Goal: Check status: Check status

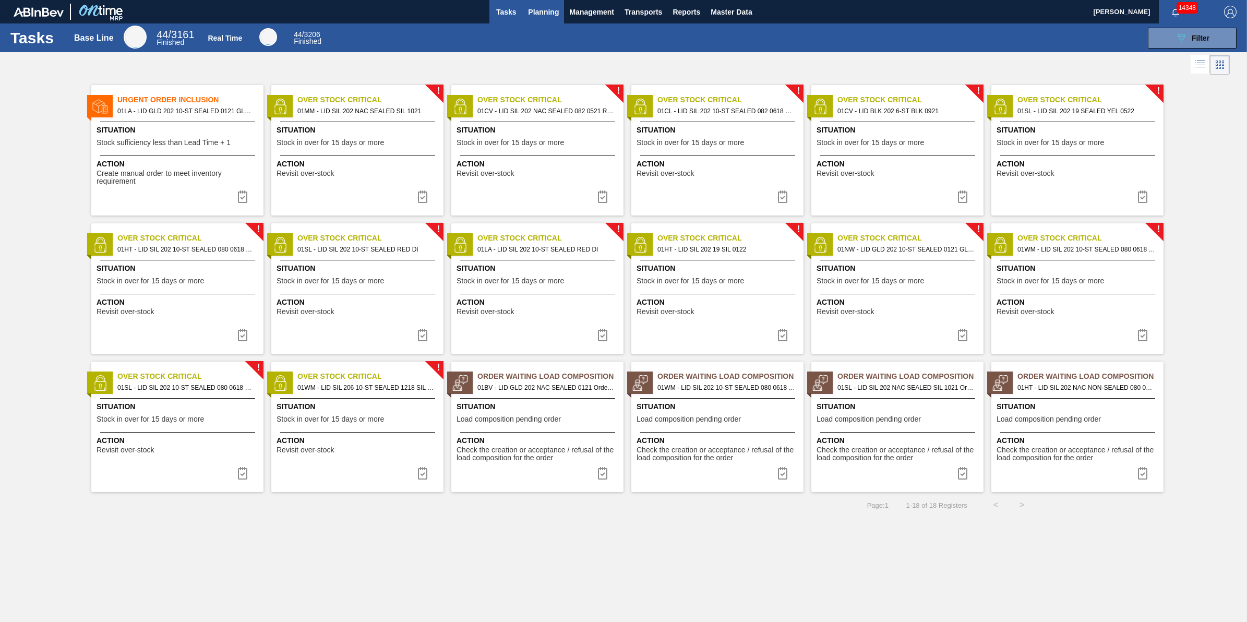
click at [530, 17] on span "Planning" at bounding box center [543, 12] width 31 height 13
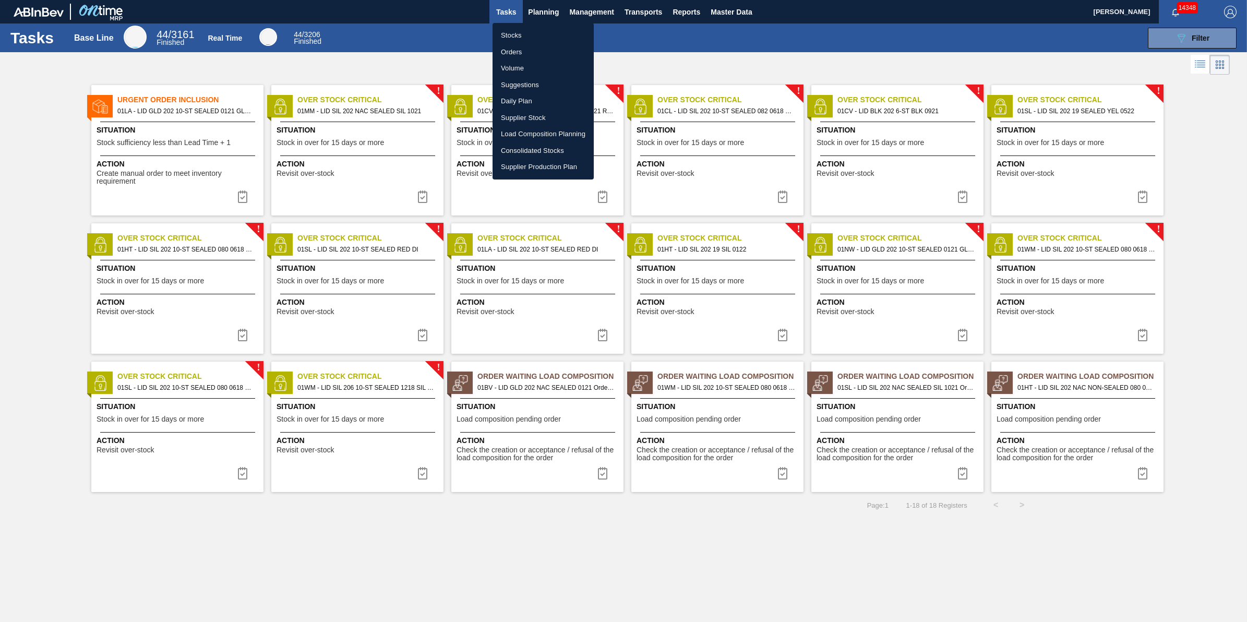
click at [541, 44] on li "Orders" at bounding box center [543, 52] width 101 height 17
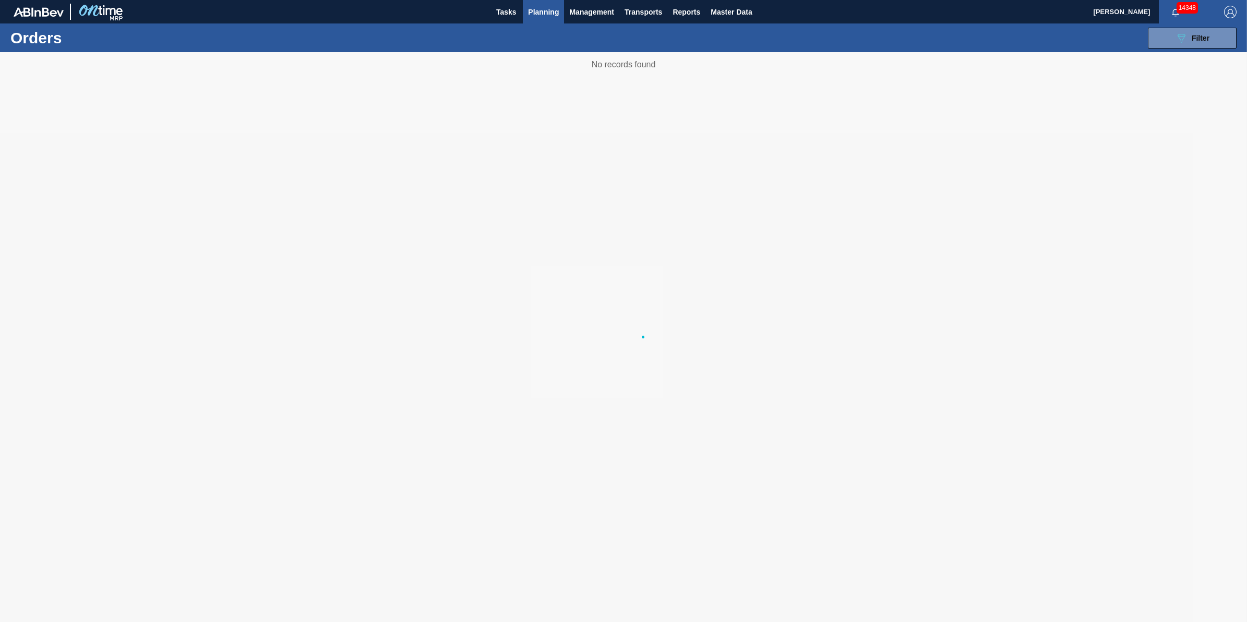
click at [539, 6] on span "Planning" at bounding box center [543, 12] width 31 height 13
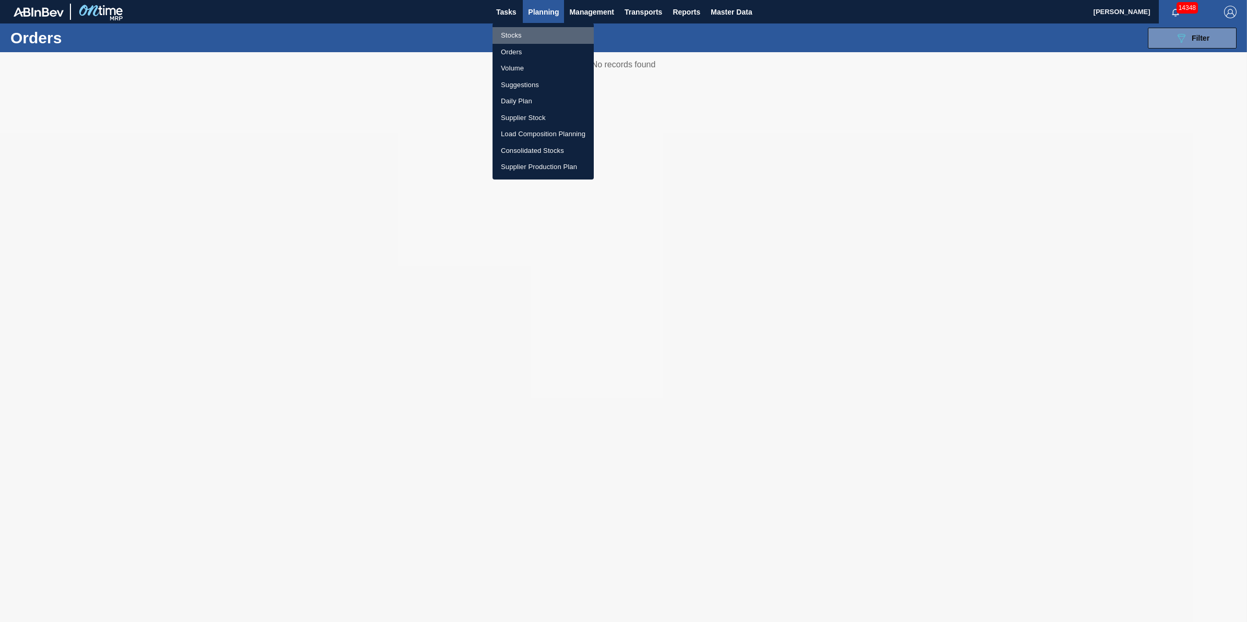
click at [540, 32] on li "Stocks" at bounding box center [543, 35] width 101 height 17
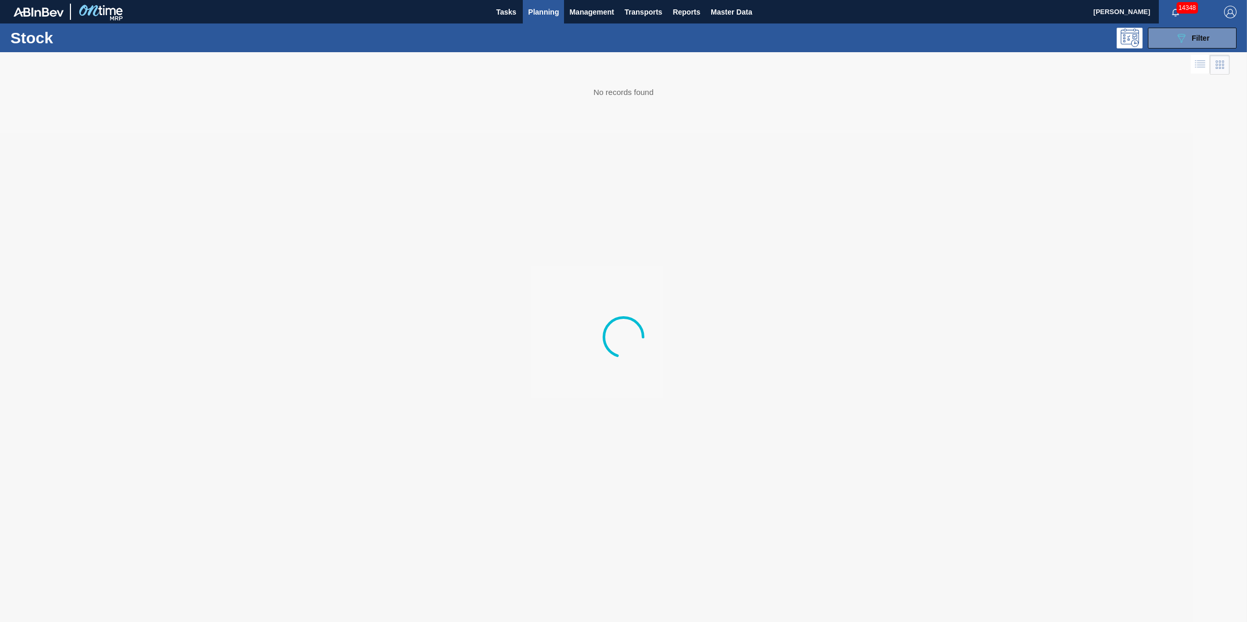
click at [1188, 51] on div "Stock 089F7B8B-B2A5-4AFE-B5C0-19BA573D28AC Filter" at bounding box center [623, 37] width 1247 height 29
click at [1201, 41] on span "Filter" at bounding box center [1201, 38] width 18 height 8
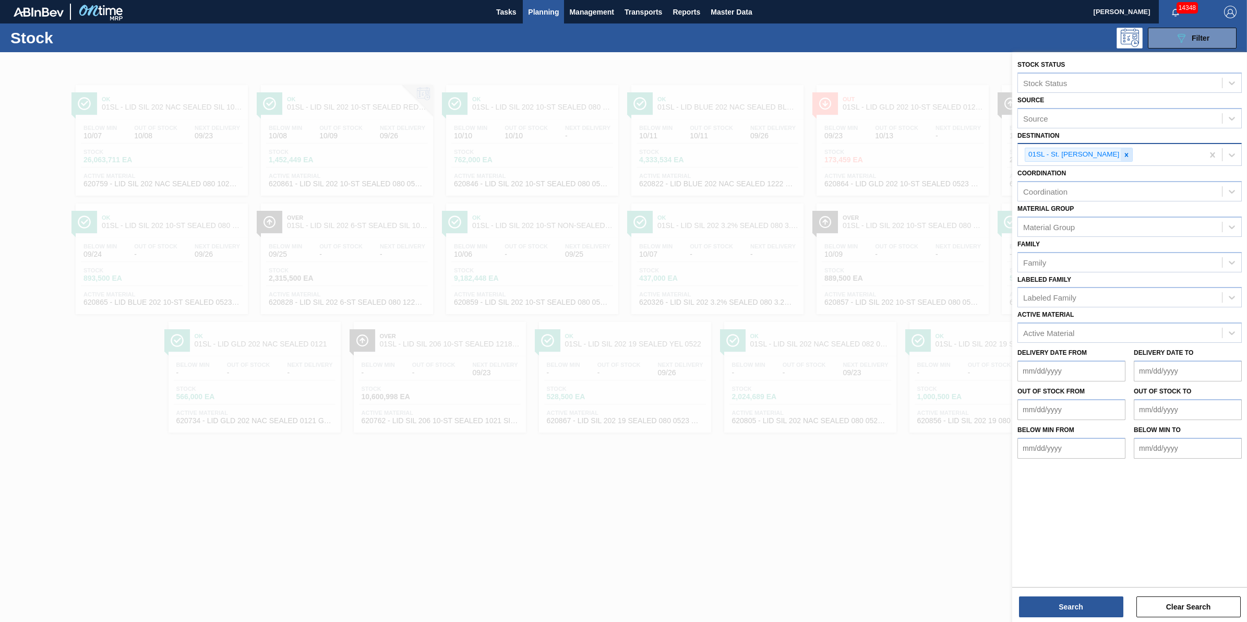
click at [1123, 154] on icon at bounding box center [1126, 154] width 7 height 7
click at [1072, 323] on div "Active Material" at bounding box center [1120, 330] width 204 height 15
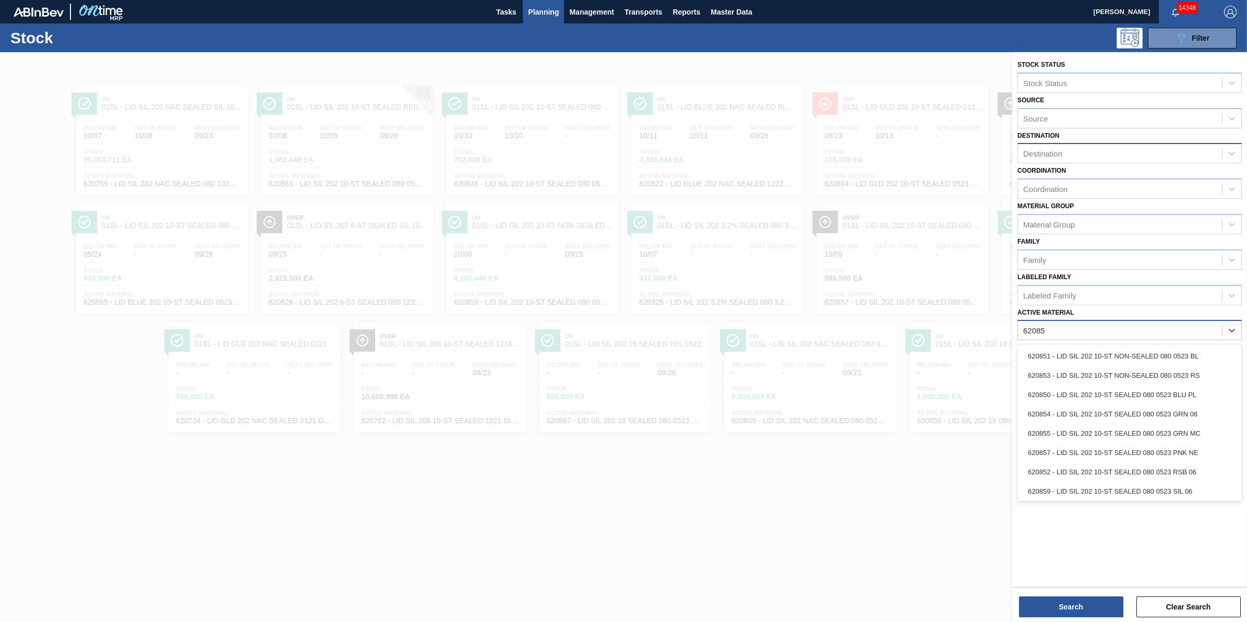
type Material "620859"
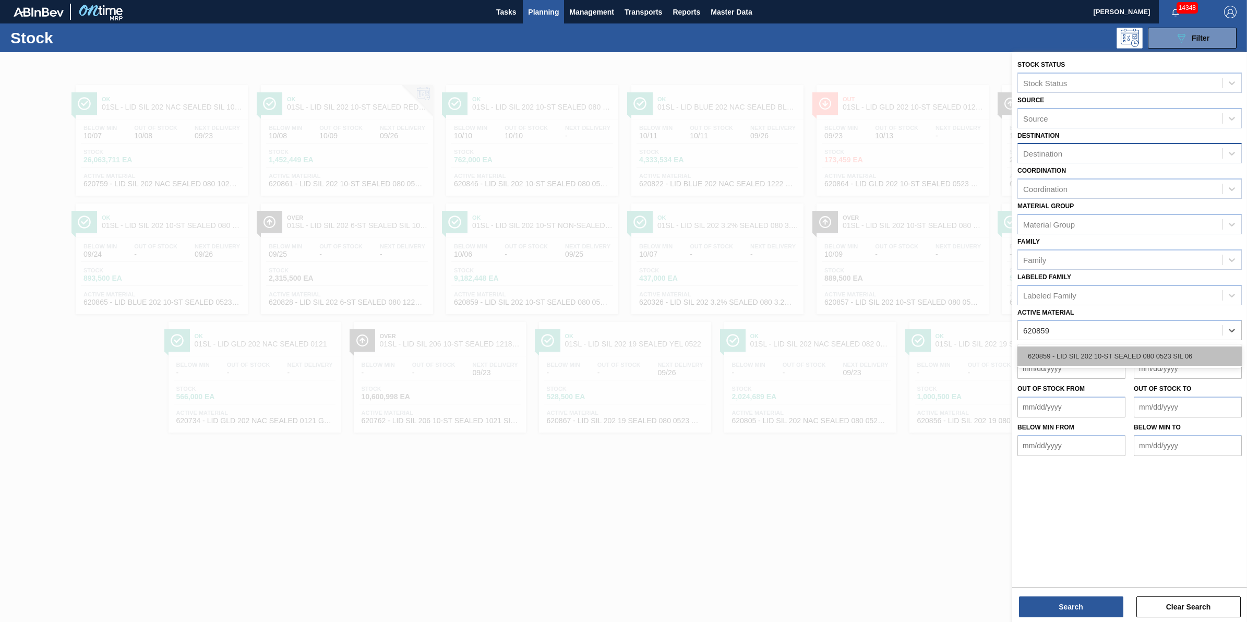
click at [1084, 353] on div "620859 - LID SIL 202 10-ST SEALED 080 0523 SIL 06" at bounding box center [1129, 355] width 224 height 19
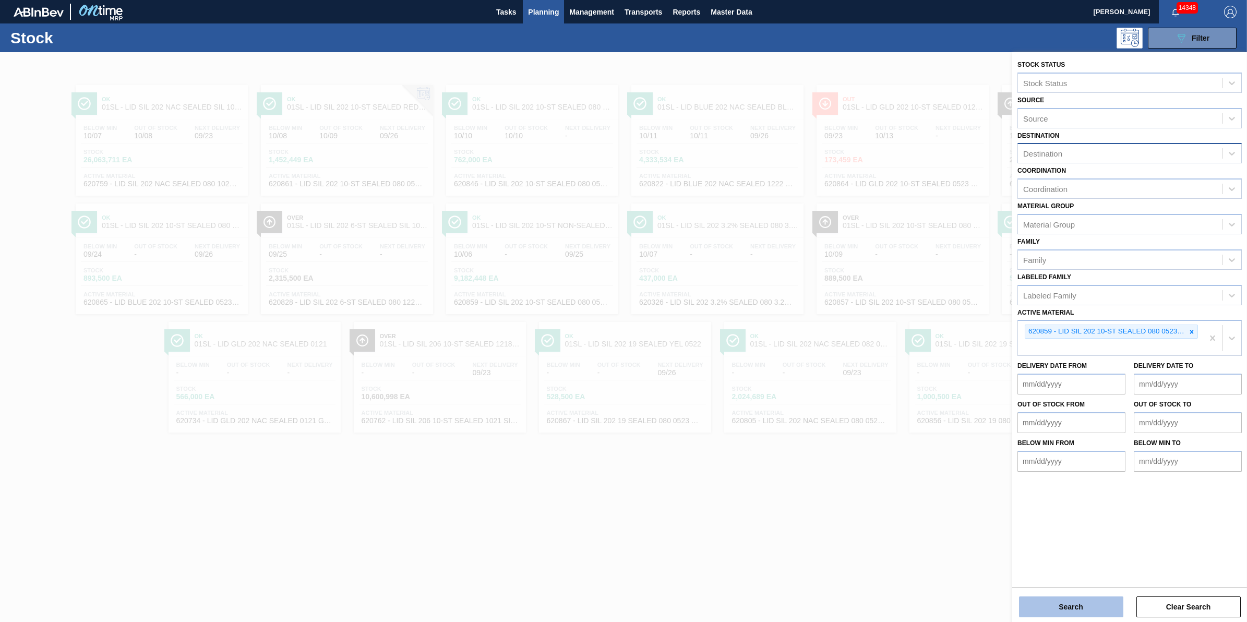
click at [1041, 607] on button "Search" at bounding box center [1071, 606] width 104 height 21
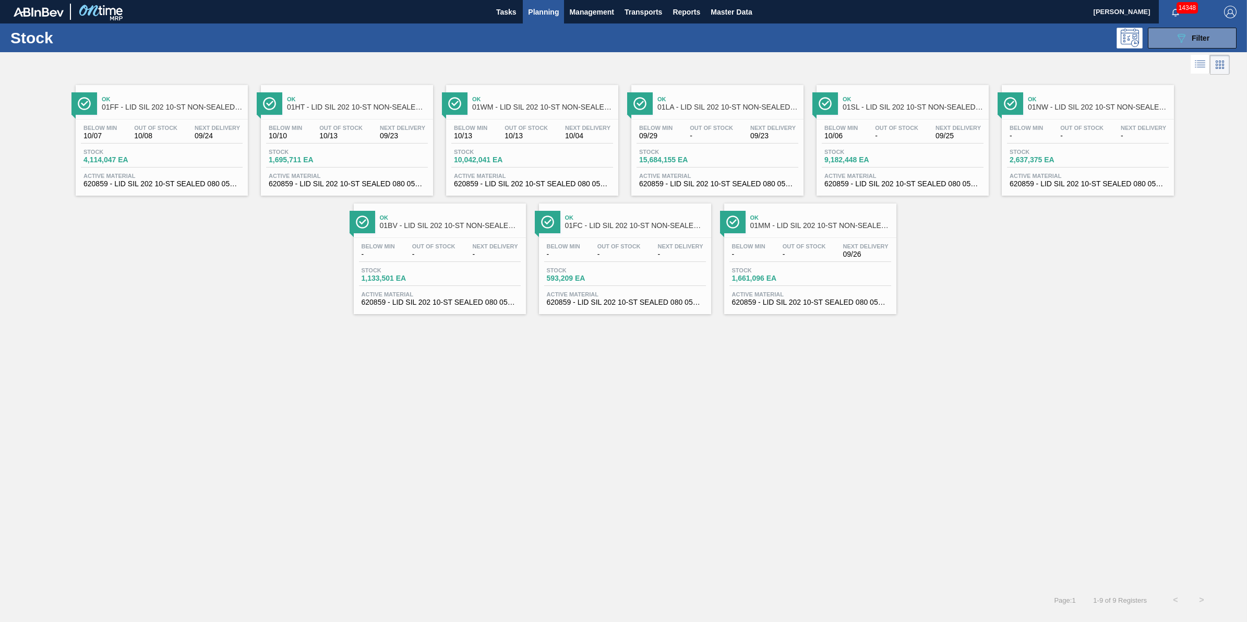
click at [555, 149] on div "Stock 10,042,041 EA" at bounding box center [532, 158] width 162 height 19
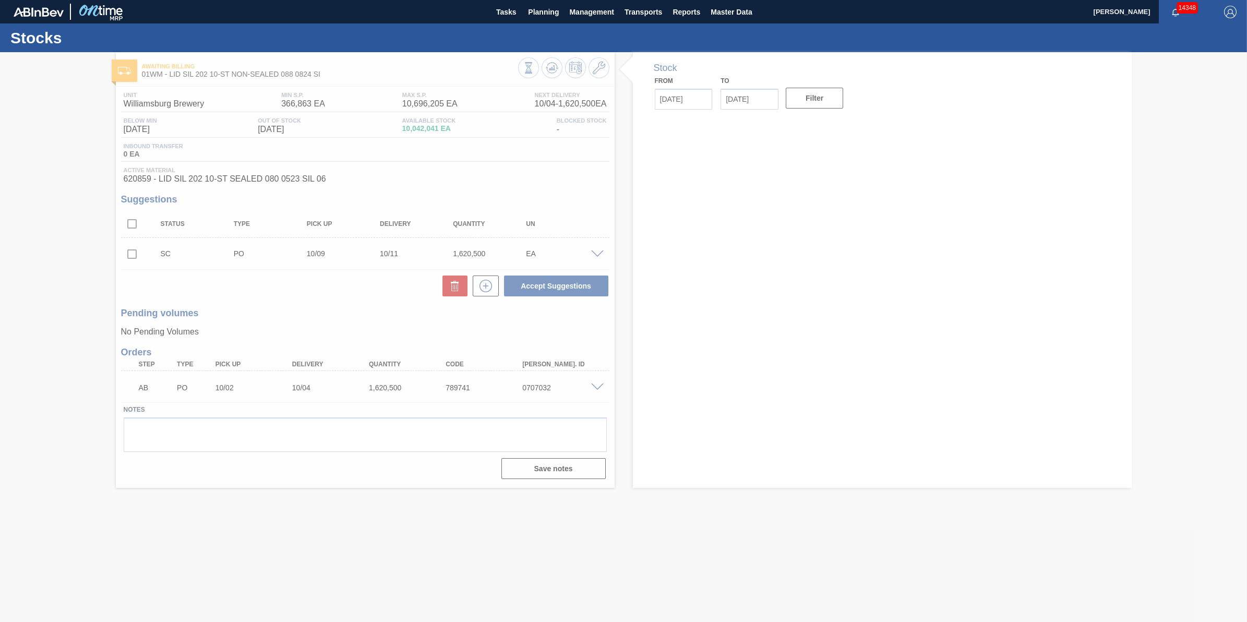
type input "[DATE]"
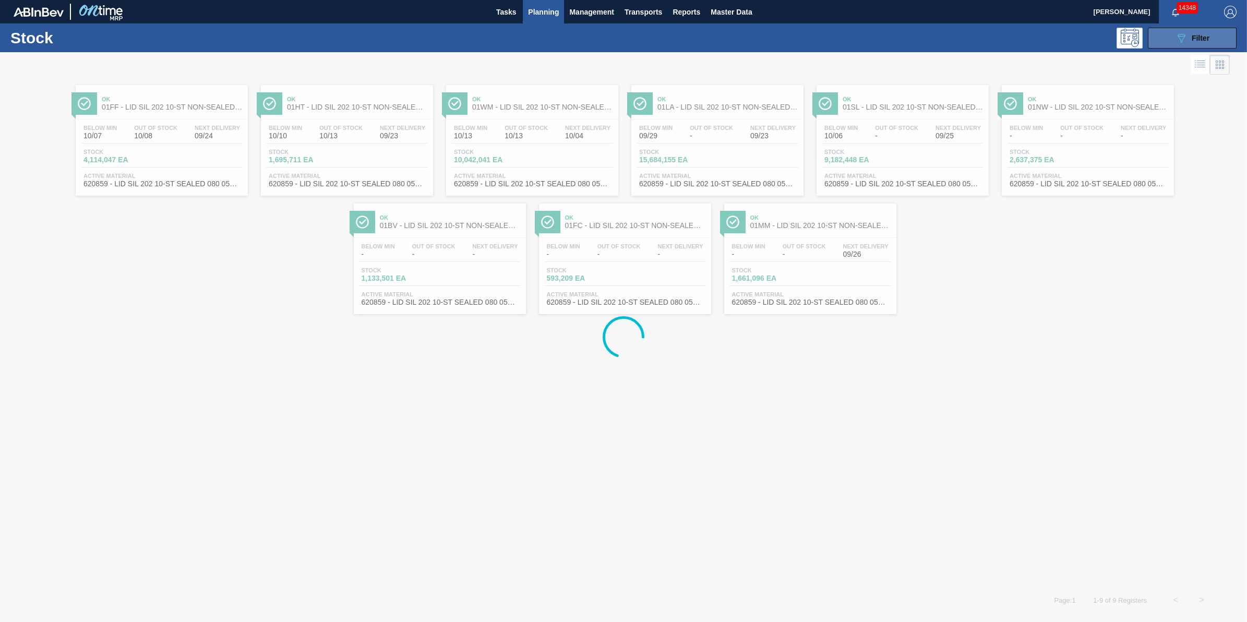
click at [1200, 37] on span "Filter" at bounding box center [1201, 38] width 18 height 8
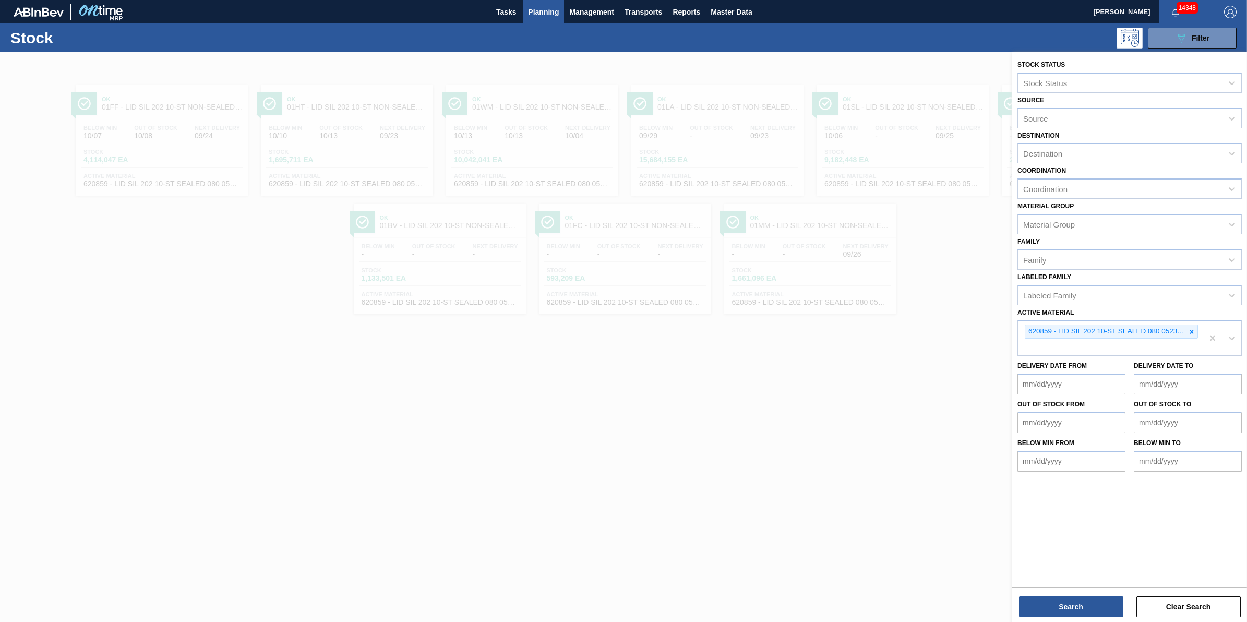
click at [734, 449] on div at bounding box center [623, 363] width 1247 height 622
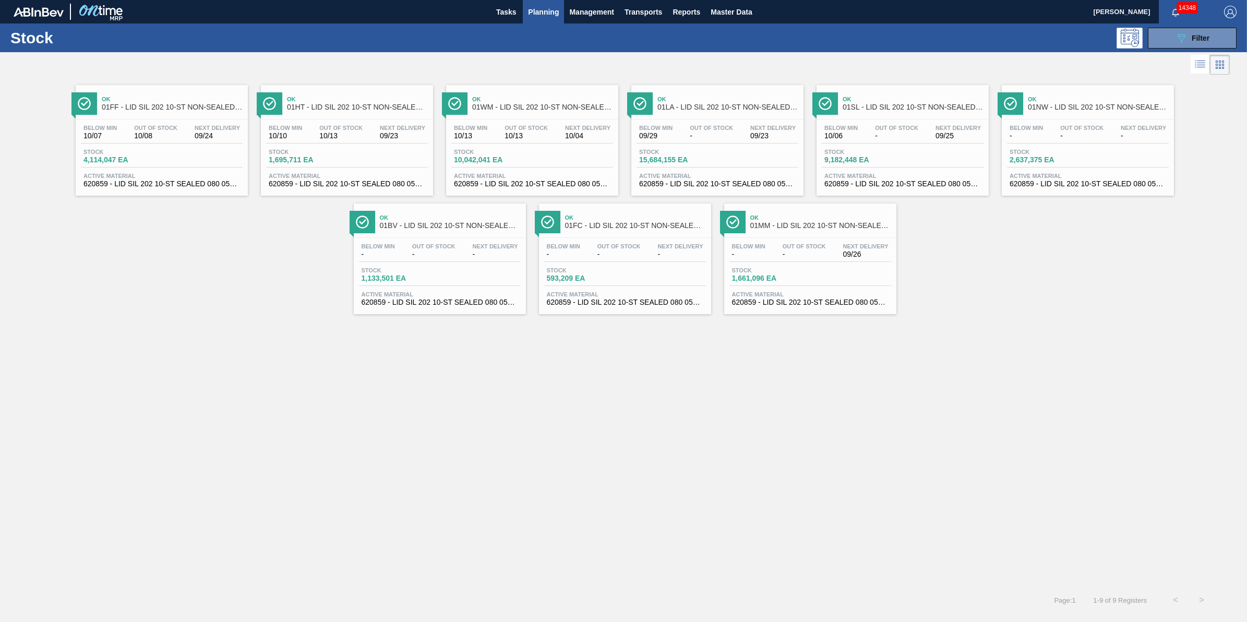
click at [784, 284] on div "Stock 1,661,096 EA" at bounding box center [810, 276] width 162 height 19
